Goal: Contribute content

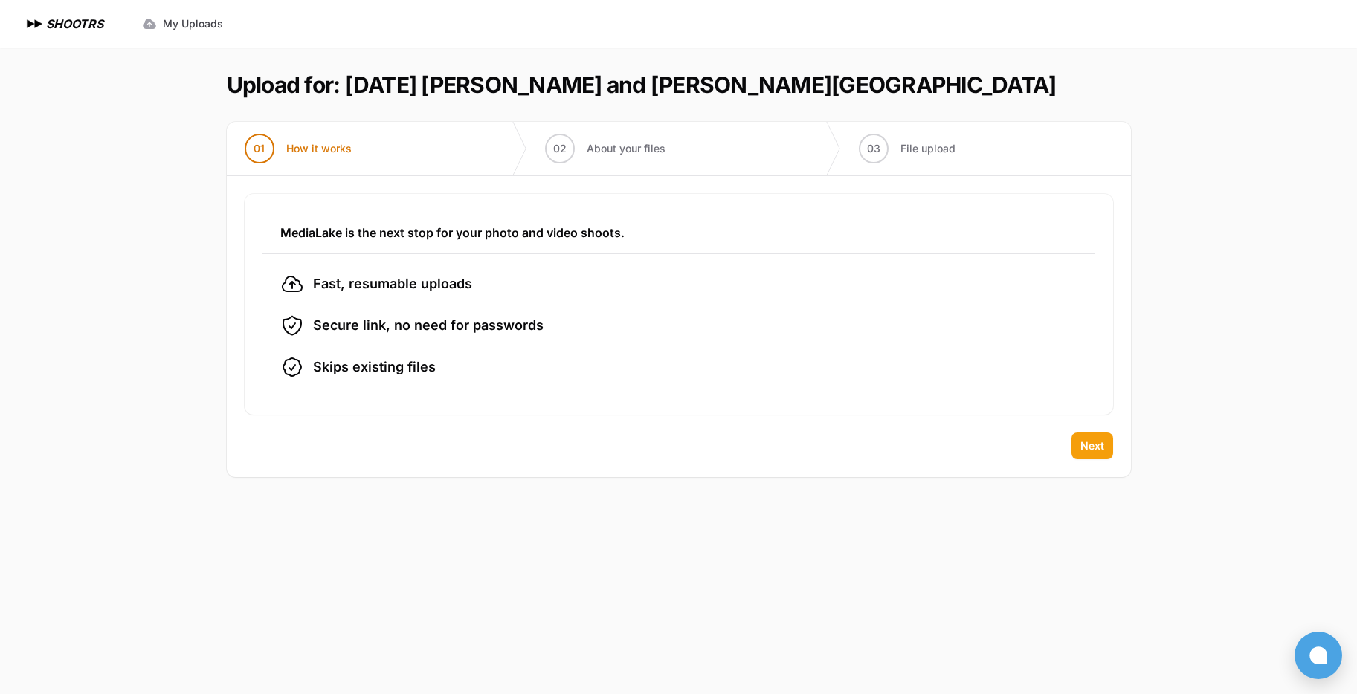
click at [1093, 439] on span "Next" at bounding box center [1092, 446] width 24 height 15
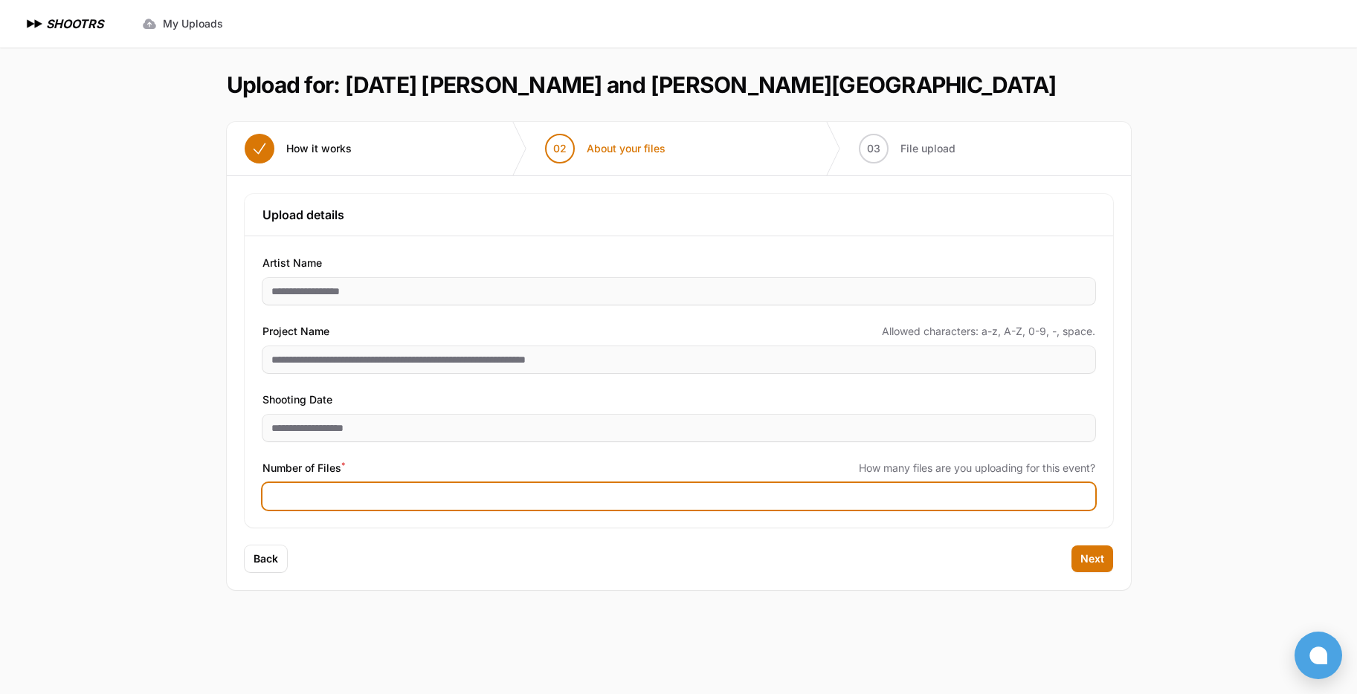
click at [294, 494] on input "Number of Files *" at bounding box center [678, 496] width 833 height 27
type input "***"
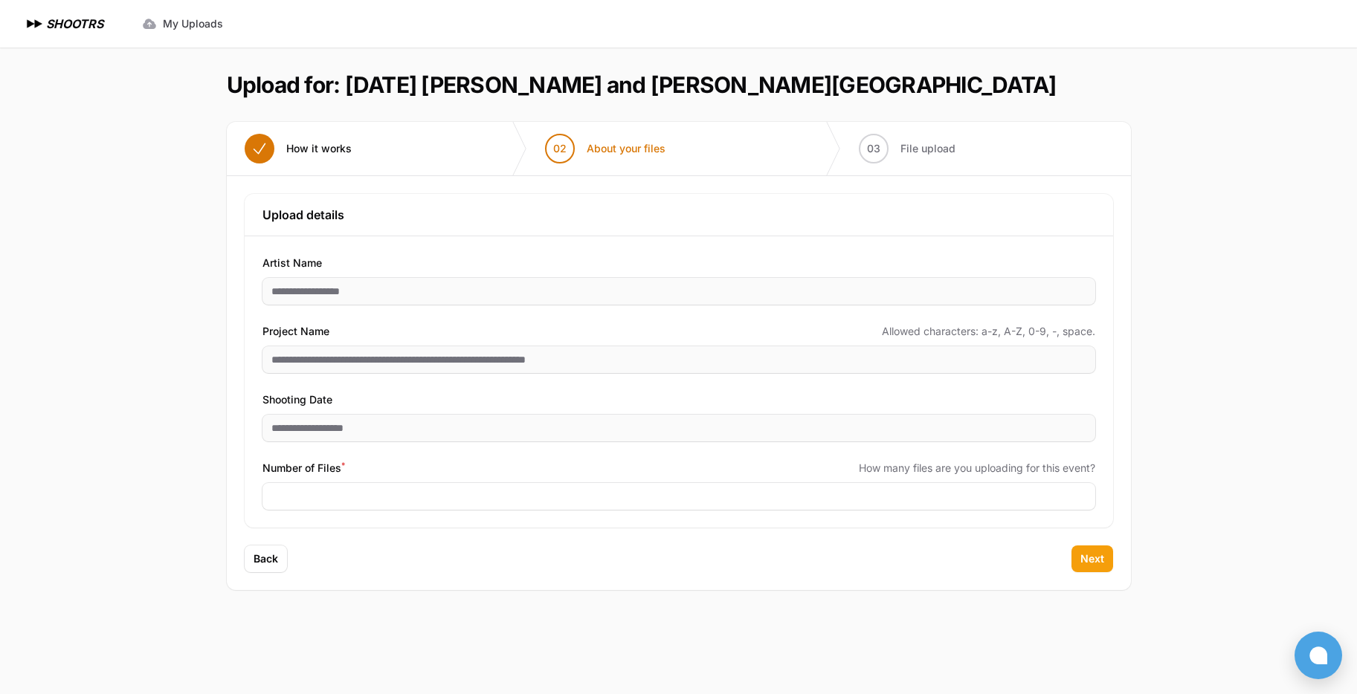
click at [1092, 552] on span "Next" at bounding box center [1092, 559] width 24 height 15
